Goal: Transaction & Acquisition: Purchase product/service

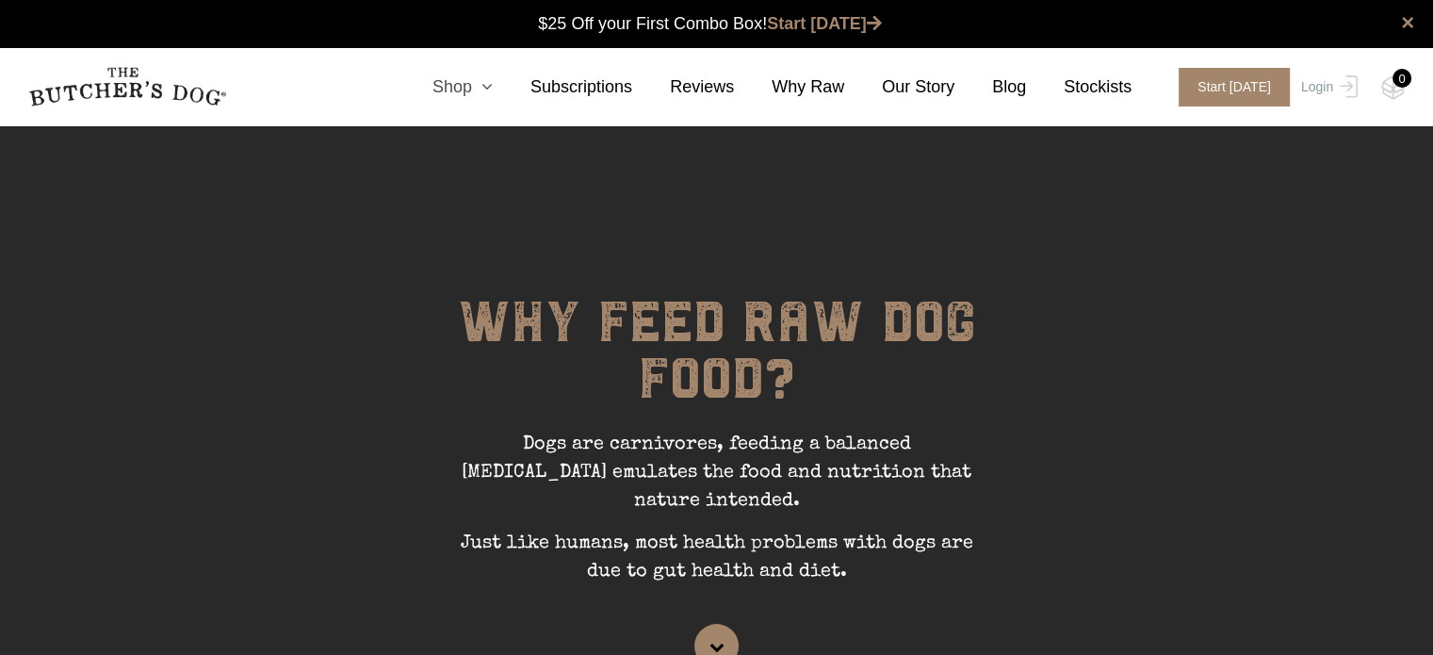
click at [493, 88] on link "Shop" at bounding box center [444, 86] width 98 height 25
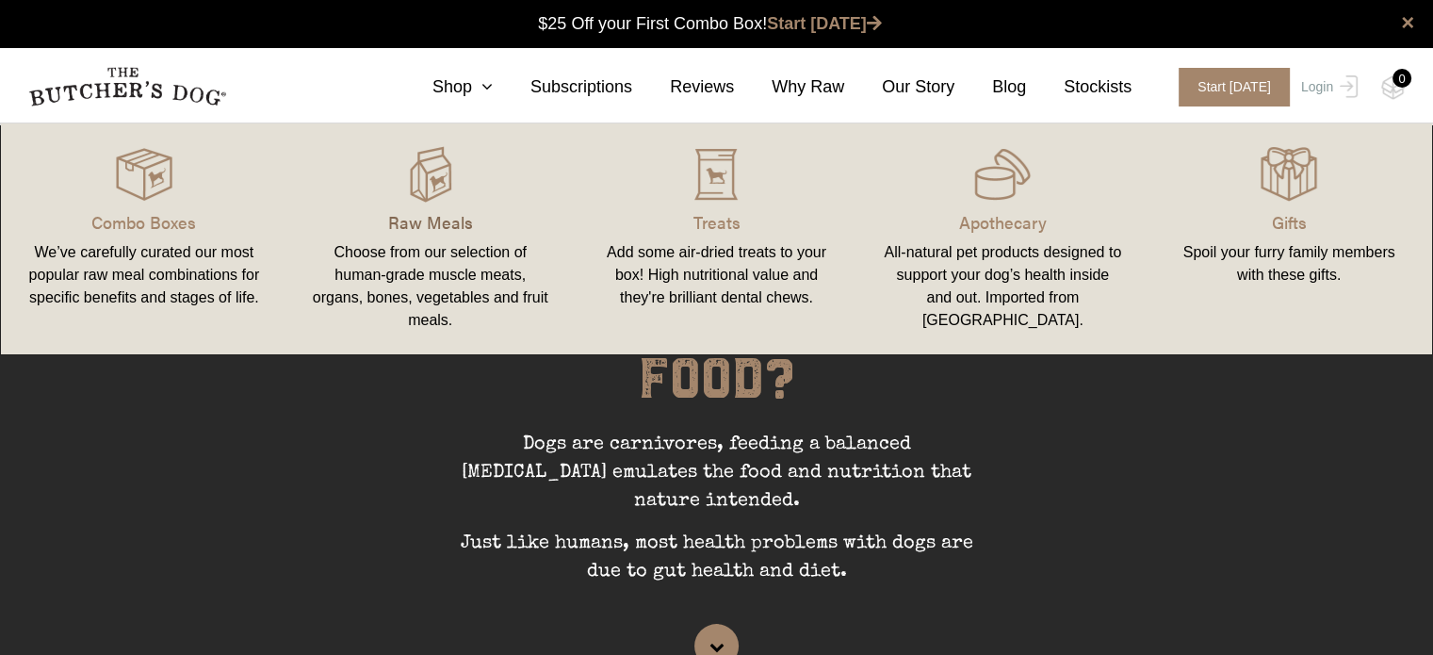
click at [471, 212] on p "Raw Meals" at bounding box center [430, 221] width 241 height 25
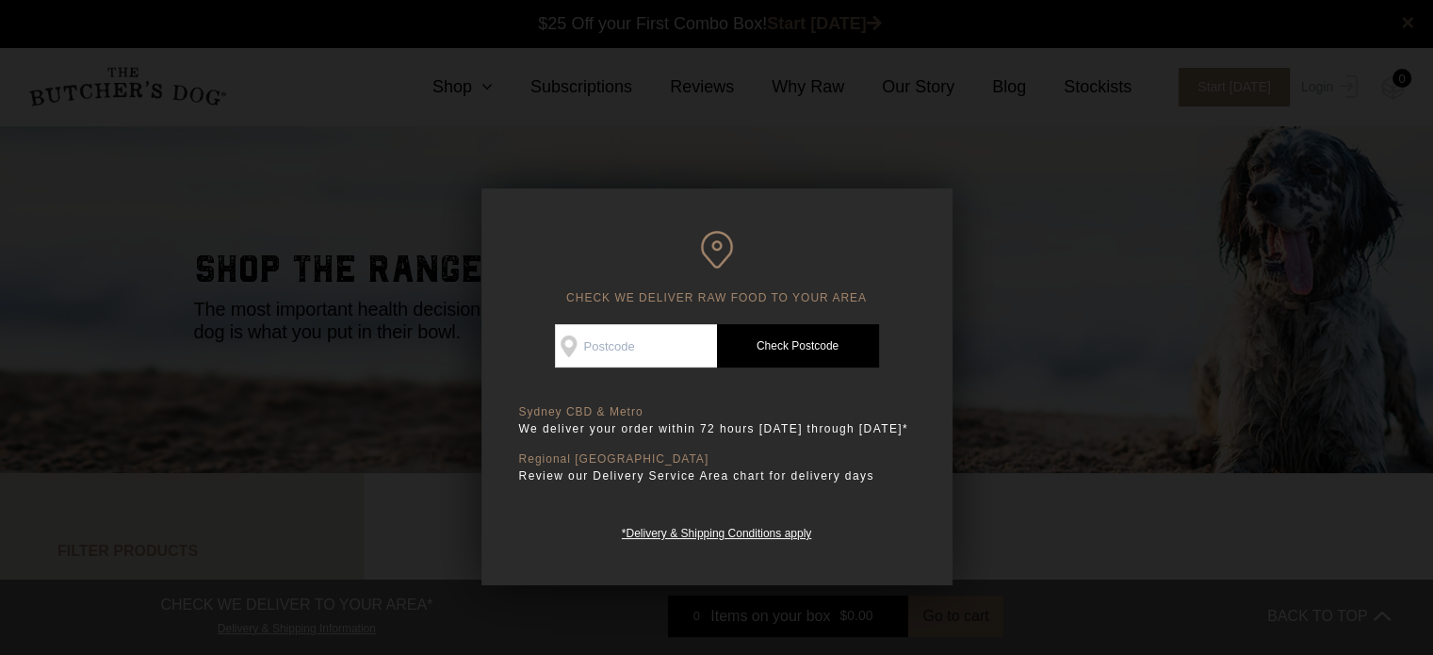
click at [1131, 191] on div at bounding box center [716, 327] width 1433 height 655
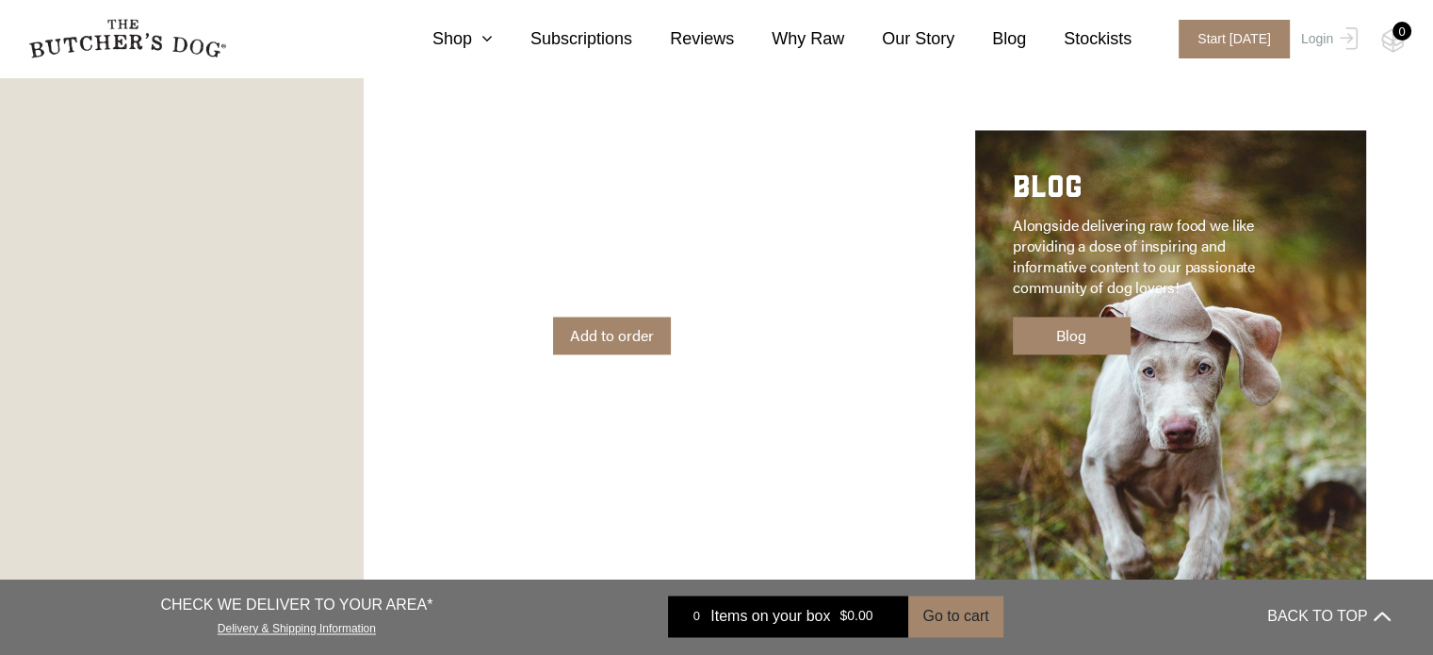
scroll to position [2637, 0]
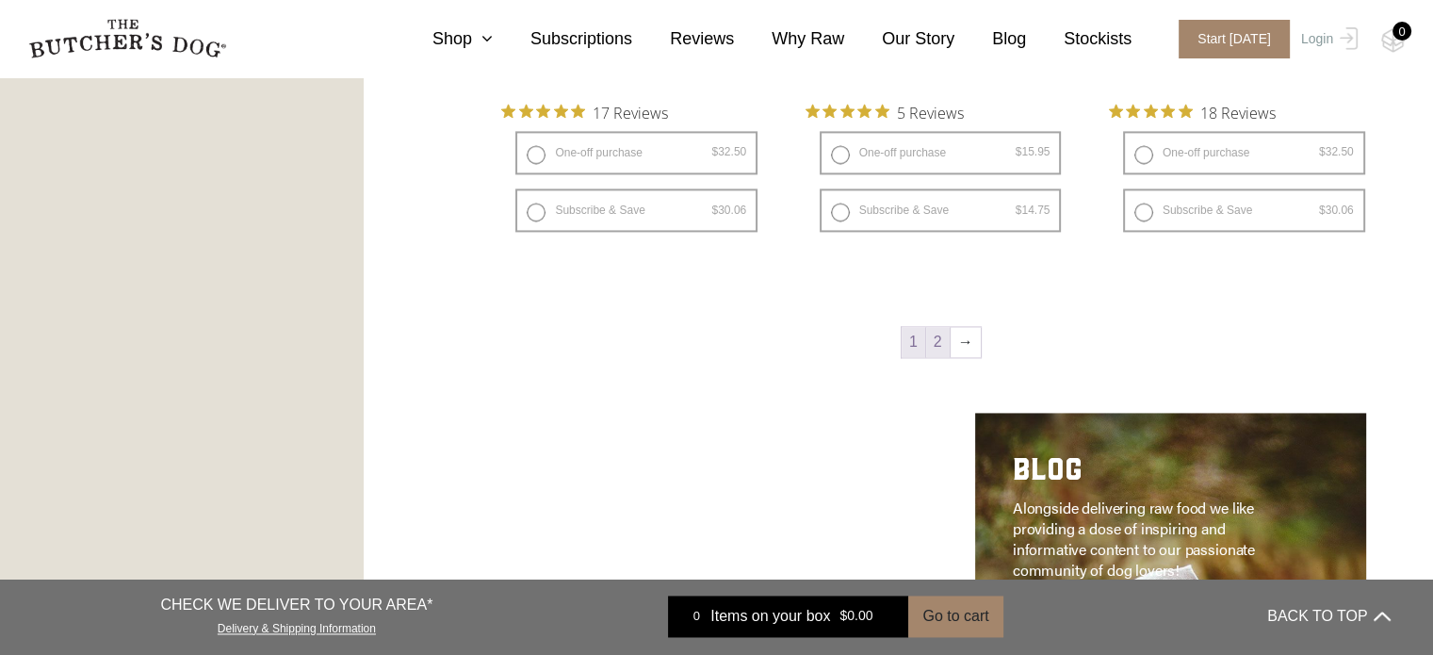
click at [934, 348] on link "2" at bounding box center [938, 342] width 24 height 30
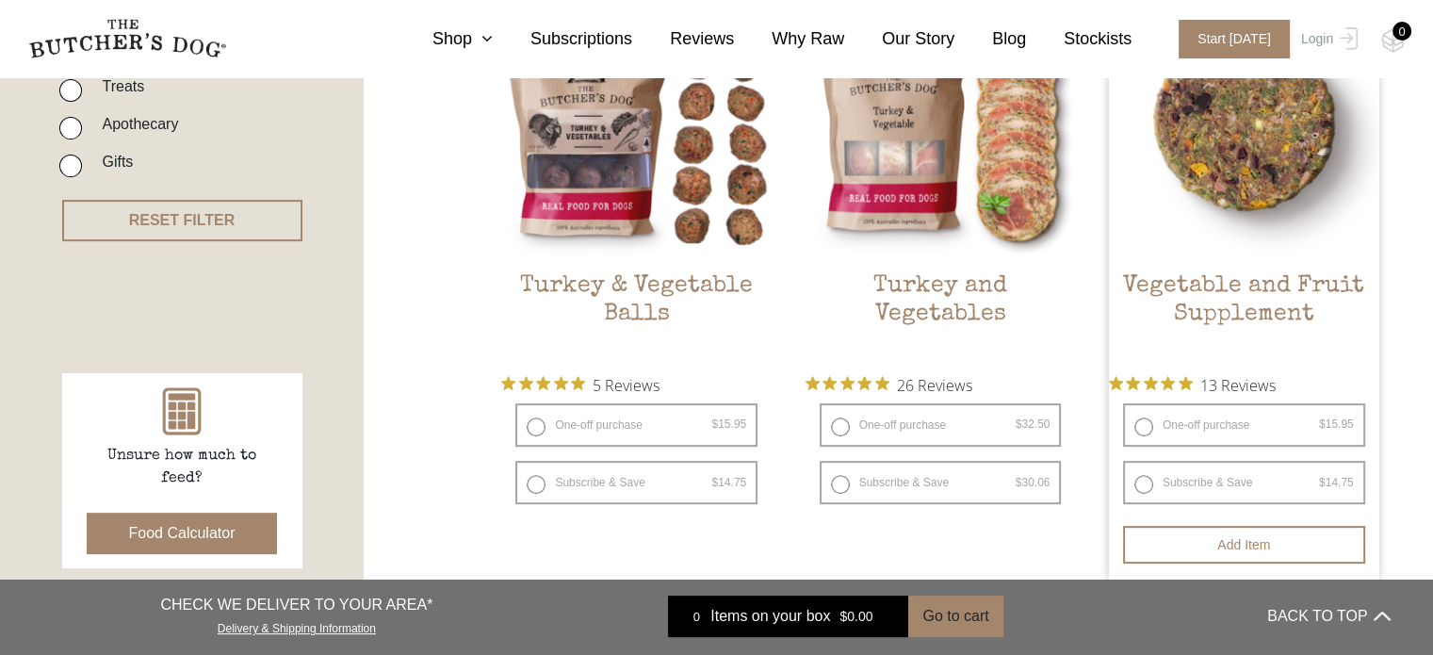
scroll to position [614, 0]
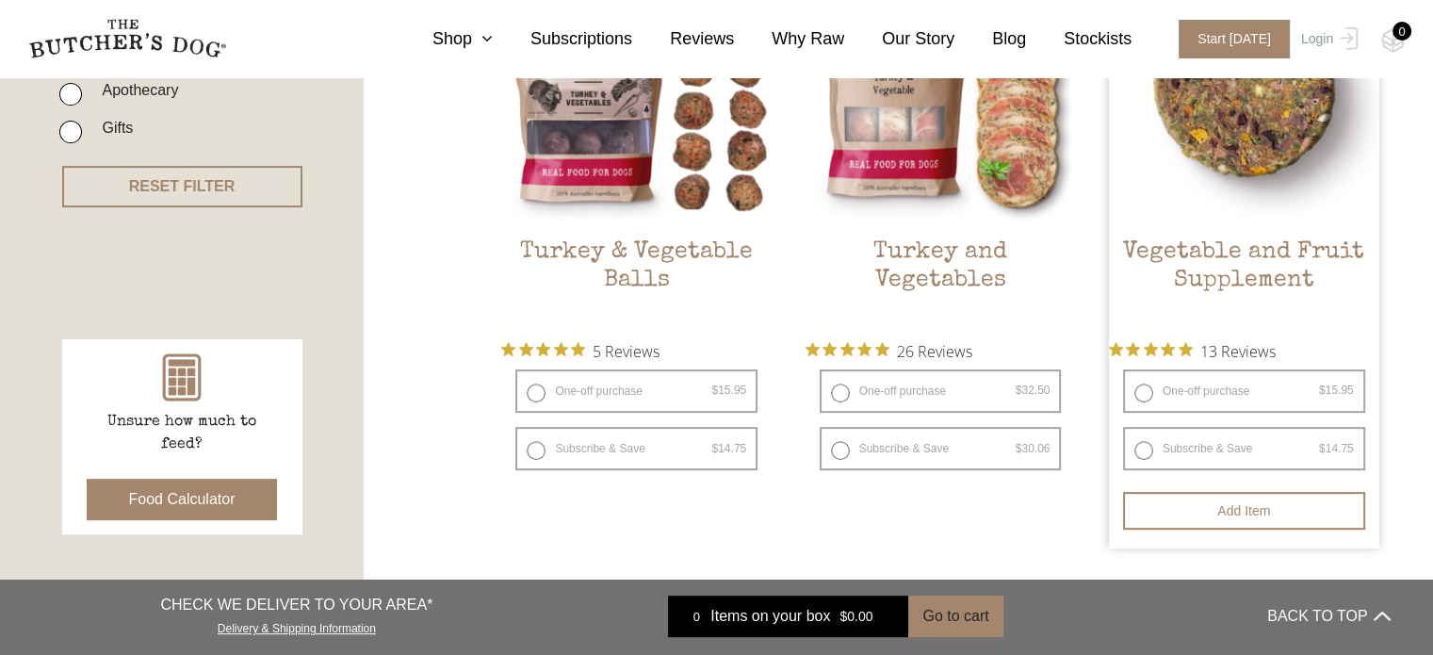
click at [1244, 274] on h2 "Vegetable and Fruit Supplement" at bounding box center [1244, 282] width 270 height 89
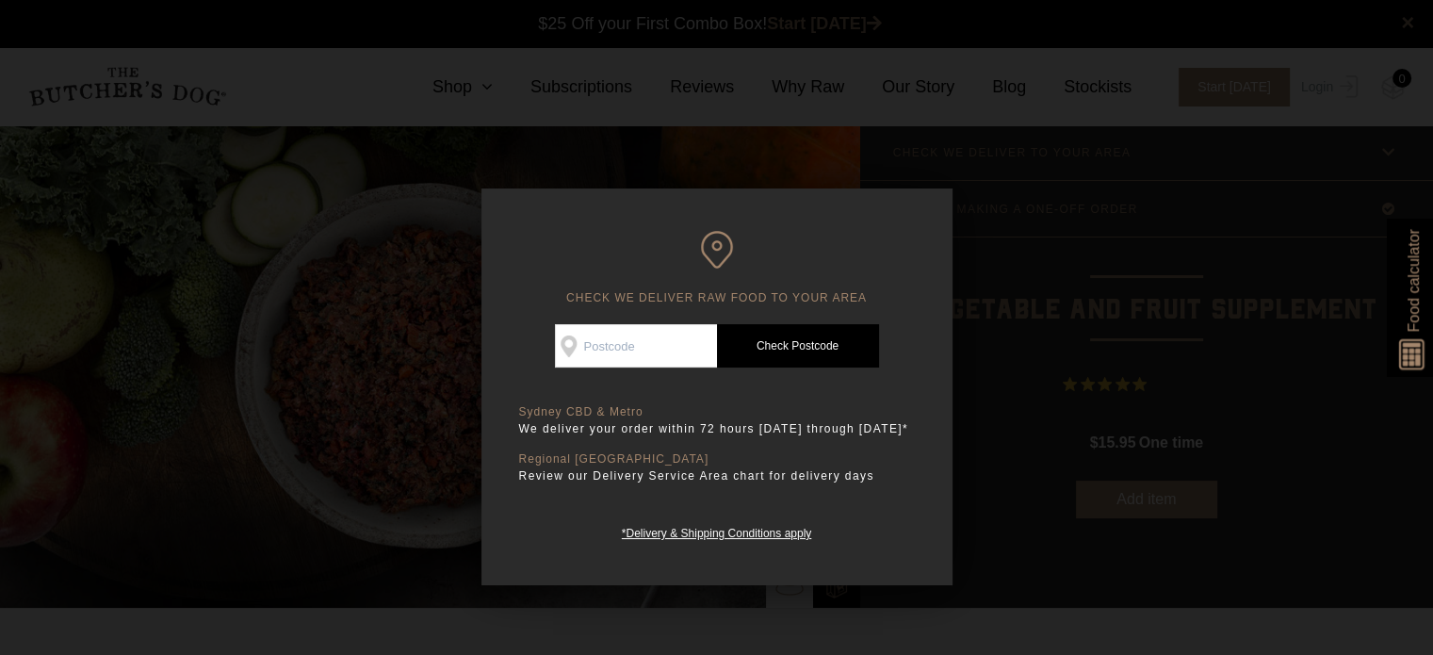
click at [1042, 236] on div at bounding box center [716, 327] width 1433 height 655
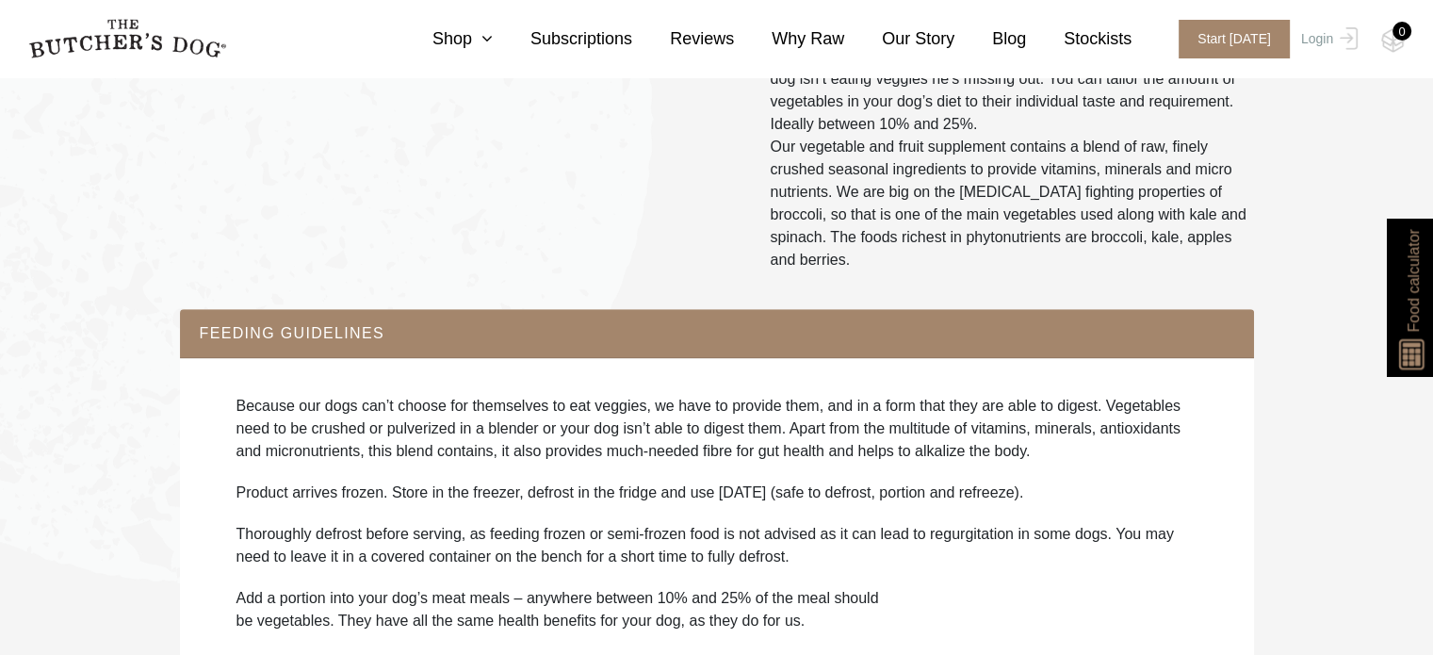
scroll to position [848, 0]
